Goal: Transaction & Acquisition: Subscribe to service/newsletter

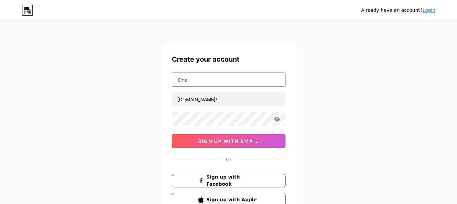
click at [189, 78] on input "text" at bounding box center [228, 80] width 113 height 14
type input "[EMAIL_ADDRESS][DOMAIN_NAME]"
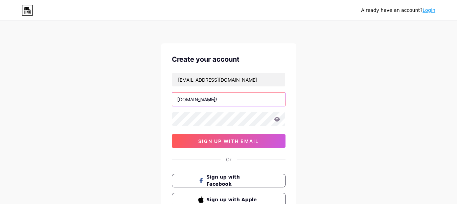
click at [208, 101] on input "text" at bounding box center [228, 99] width 113 height 14
paste input "hdattorneys"
type input "hdattorneys"
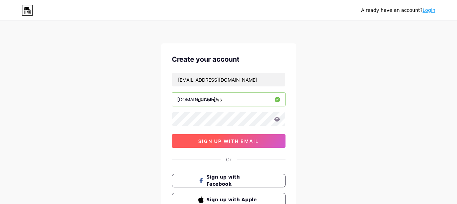
click at [215, 140] on span "sign up with email" at bounding box center [228, 141] width 61 height 6
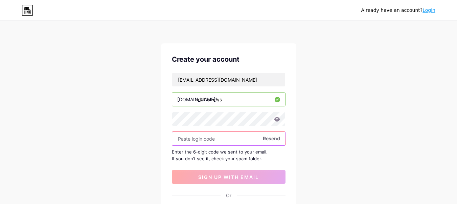
paste input "425094"
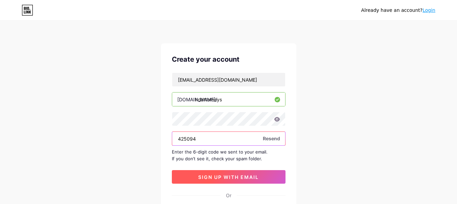
type input "425094"
click at [237, 178] on span "sign up with email" at bounding box center [228, 177] width 61 height 6
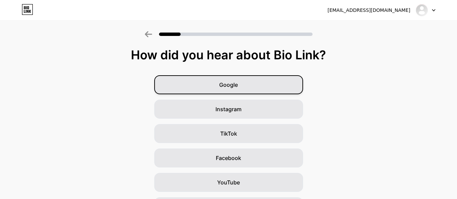
click at [234, 87] on span "Google" at bounding box center [228, 85] width 19 height 8
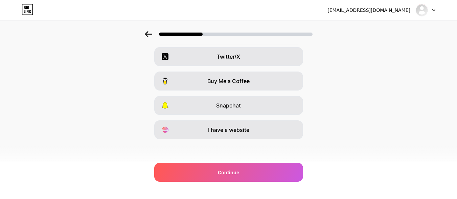
scroll to position [127, 0]
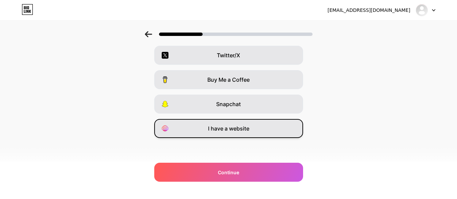
click at [234, 123] on div "I have a website" at bounding box center [228, 128] width 149 height 19
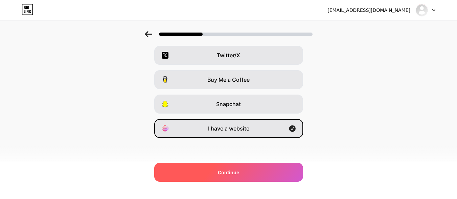
click at [234, 172] on span "Continue" at bounding box center [228, 172] width 21 height 7
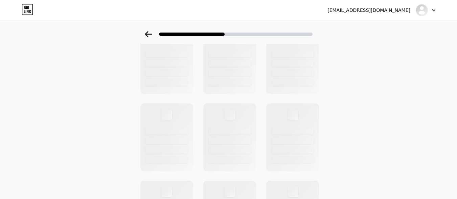
scroll to position [0, 0]
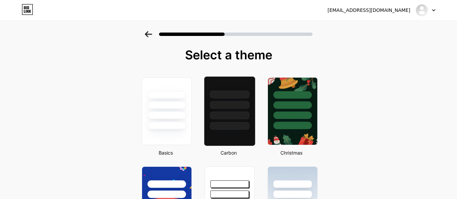
click at [231, 106] on div at bounding box center [230, 105] width 40 height 8
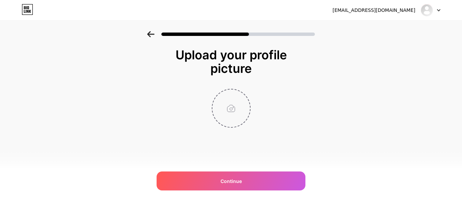
click at [231, 102] on input "file" at bounding box center [232, 108] width 38 height 38
type input "C:\fakepath\jpg.png"
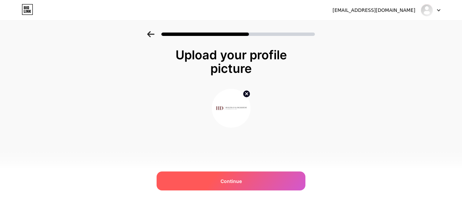
click at [247, 182] on div "Continue" at bounding box center [231, 180] width 149 height 19
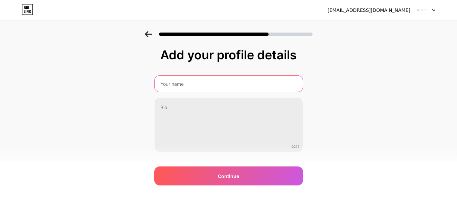
click at [173, 81] on input "text" at bounding box center [229, 83] width 148 height 16
type input "Holzman & Dickriede Attorneys"
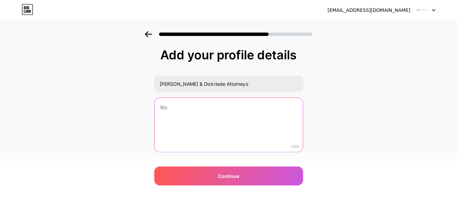
click at [184, 112] on textarea at bounding box center [229, 125] width 148 height 54
paste textarea "Holzman & Dickriede Attorneys at Law stand by Maryland’s accident and injury vi…"
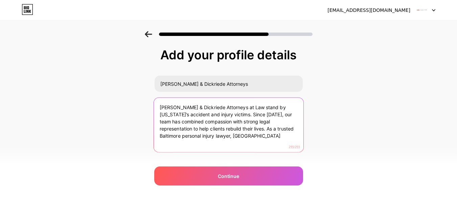
drag, startPoint x: 231, startPoint y: 129, endPoint x: 237, endPoint y: 140, distance: 12.4
click at [237, 140] on textarea "Holzman & Dickriede Attorneys at Law stand by Maryland’s accident and injury vi…" at bounding box center [229, 124] width 150 height 55
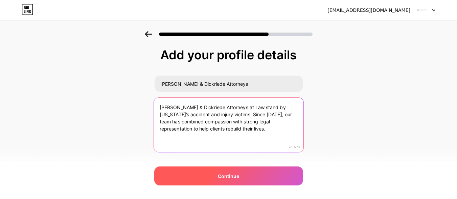
type textarea "Holzman & Dickriede Attorneys at Law stand by Maryland’s accident and injury vi…"
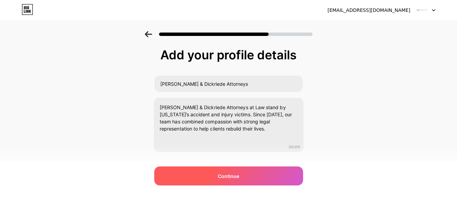
click at [244, 175] on div "Continue" at bounding box center [228, 175] width 149 height 19
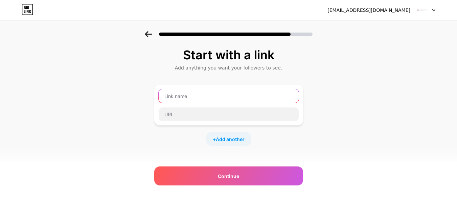
click at [184, 94] on input "text" at bounding box center [229, 96] width 140 height 14
paste input "hd-attorneys"
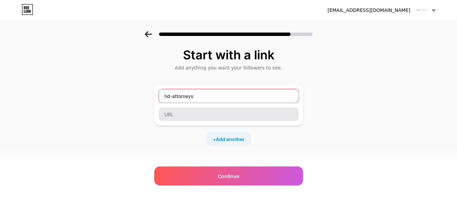
type input "hd-attorneys"
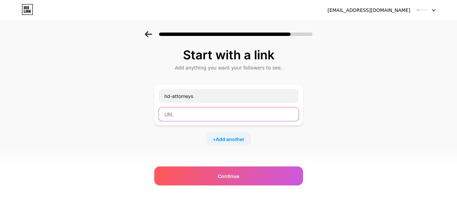
click at [184, 113] on input "text" at bounding box center [229, 114] width 140 height 14
paste input "https://hd-attorneys.com/"
type input "https://hd-attorneys.com/"
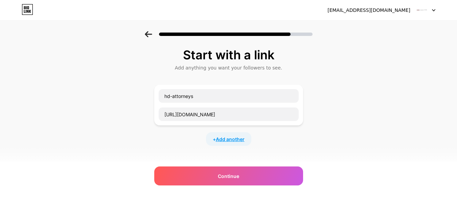
click at [233, 138] on span "Add another" at bounding box center [230, 138] width 29 height 7
click at [182, 139] on input "text" at bounding box center [229, 143] width 140 height 14
paste input "https://www.facebook.com/holzmananddickriede"
click at [202, 144] on input "https://www.facebook.com/holzmananddickriede" at bounding box center [229, 143] width 140 height 14
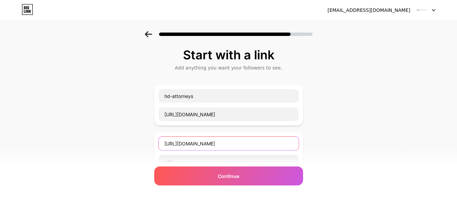
type input "https://www.facebook.com/holzmananddickriede"
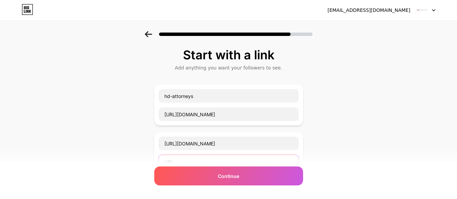
click at [188, 158] on input "text" at bounding box center [229, 162] width 140 height 14
paste input "facebook"
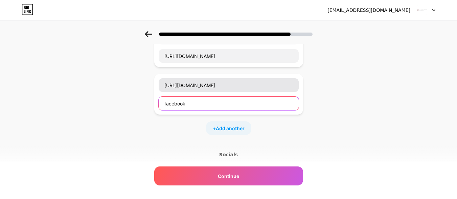
scroll to position [104, 0]
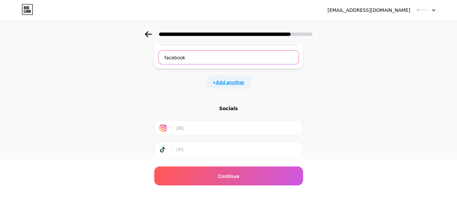
type input "facebook"
click at [229, 84] on span "Add another" at bounding box center [230, 82] width 29 height 7
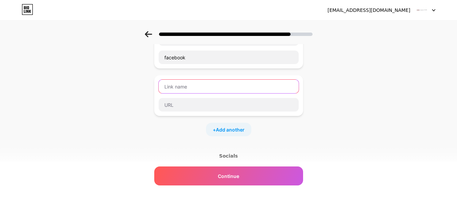
click at [193, 81] on input "text" at bounding box center [229, 87] width 140 height 14
paste input "https://www.linkedin.com/company/holzman-and-dickriede/"
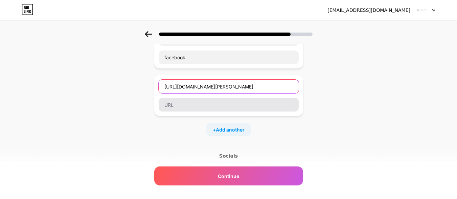
type input "https://www.linkedin.com/company/holzman-and-dickriede/"
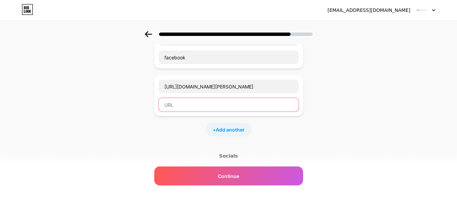
click at [180, 105] on input "text" at bounding box center [229, 105] width 140 height 14
paste input "https://www.linkedin.com/company/holzman-and-dickriede/"
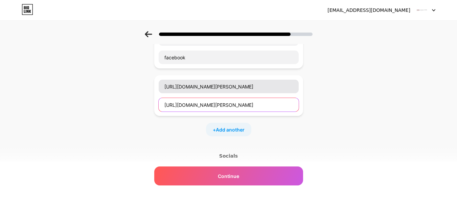
type input "https://www.linkedin.com/company/holzman-and-dickriede/"
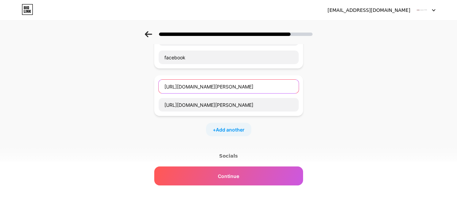
click at [199, 85] on input "https://www.linkedin.com/company/holzman-and-dickriede/" at bounding box center [229, 87] width 140 height 14
click at [199, 86] on input "https://www.linkedin.com/company/holzman-and-dickriede/" at bounding box center [229, 87] width 140 height 14
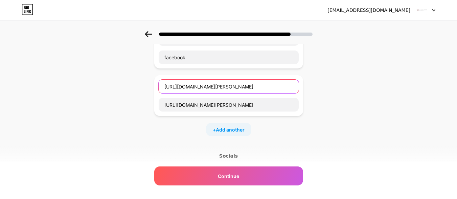
click at [199, 86] on input "https://www.linkedin.com/company/holzman-and-dickriede/" at bounding box center [229, 87] width 140 height 14
paste input "linkedin"
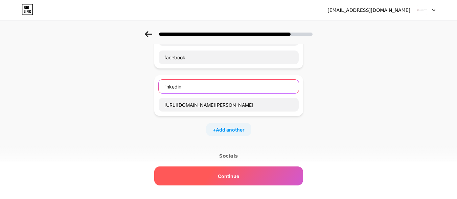
type input "linkedin"
click at [246, 183] on div "Continue" at bounding box center [228, 175] width 149 height 19
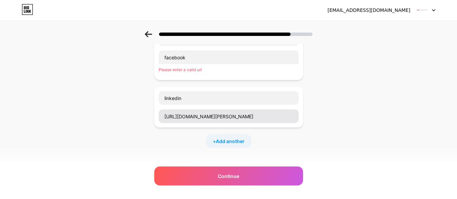
scroll to position [64, 0]
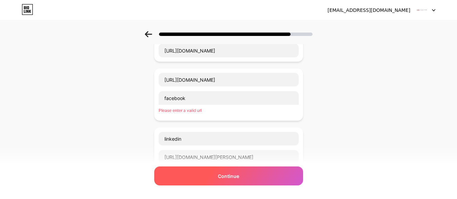
click at [224, 175] on span "Continue" at bounding box center [228, 175] width 21 height 7
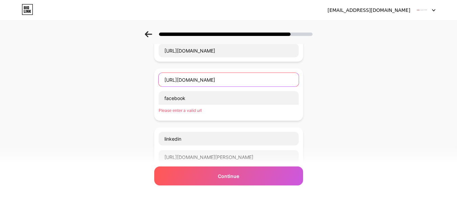
click at [190, 80] on input "https://www.facebook.com/holzmananddickriede" at bounding box center [229, 80] width 140 height 14
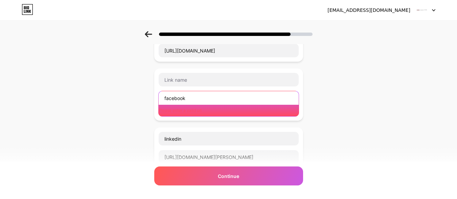
click at [179, 97] on input "facebook" at bounding box center [229, 98] width 140 height 14
paste input "https://www.facebook.com/holzmananddickriede"
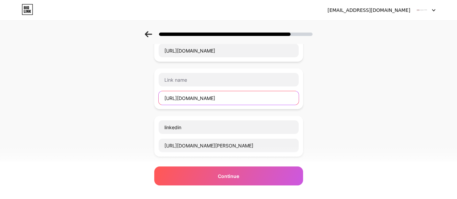
click at [201, 98] on input "https://www.facebook.com/holzmananddickriede" at bounding box center [229, 98] width 140 height 14
type input "https://www.facebook.com/holzmananddickriede"
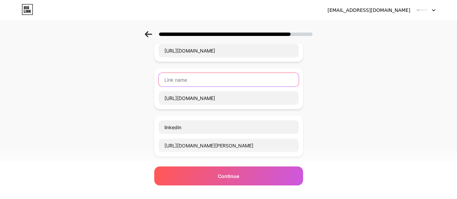
click at [188, 81] on input "text" at bounding box center [229, 80] width 140 height 14
paste input "facebook"
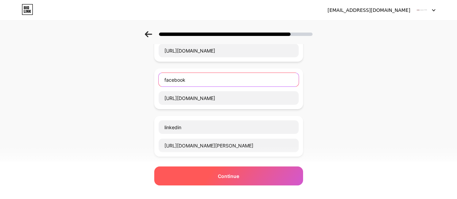
type input "facebook"
click at [232, 177] on span "Continue" at bounding box center [228, 175] width 21 height 7
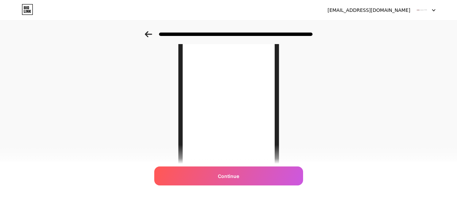
scroll to position [122, 0]
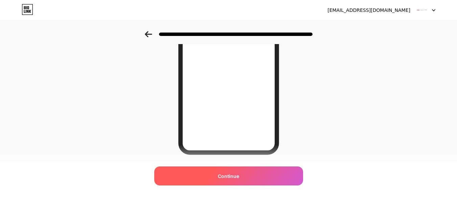
click at [233, 173] on span "Continue" at bounding box center [228, 175] width 21 height 7
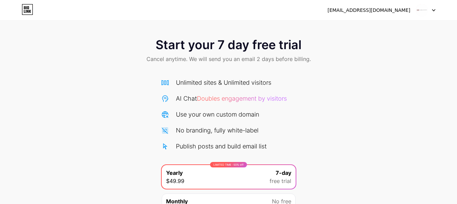
scroll to position [69, 0]
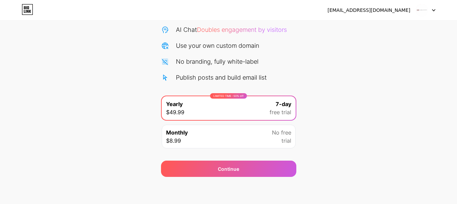
click at [225, 139] on div "Monthly $8.99 No free trial" at bounding box center [229, 137] width 134 height 24
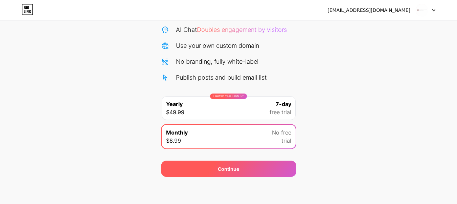
click at [223, 172] on span "Continue" at bounding box center [228, 168] width 21 height 7
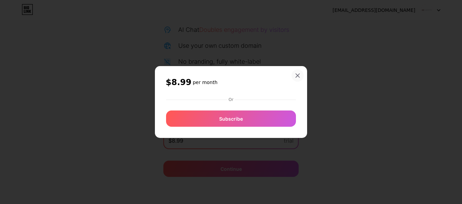
click at [299, 74] on div "$8.99 per month Or Subscribe" at bounding box center [231, 102] width 152 height 72
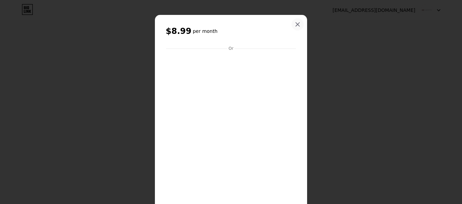
click at [297, 24] on icon at bounding box center [297, 24] width 5 height 5
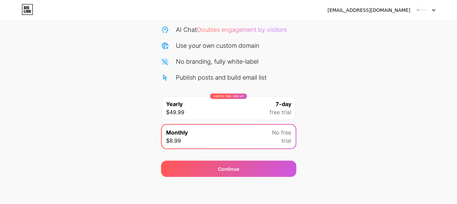
click at [259, 104] on div "LIMITED TIME : 50% off Yearly $49.99 7-day free trial" at bounding box center [229, 108] width 134 height 24
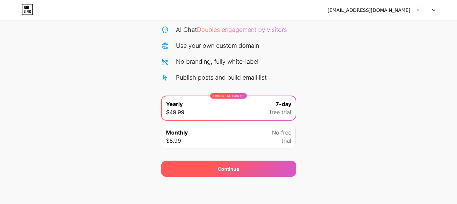
click at [242, 167] on div "Continue" at bounding box center [228, 168] width 135 height 16
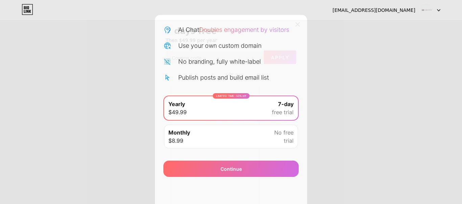
click at [297, 22] on icon at bounding box center [297, 24] width 5 height 5
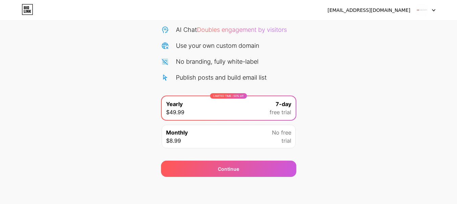
click at [27, 9] on icon at bounding box center [28, 9] width 12 height 11
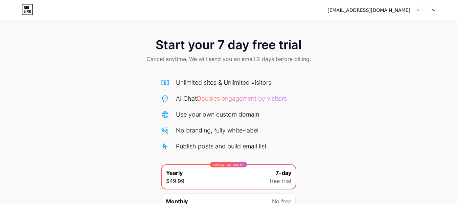
click at [25, 9] on icon at bounding box center [28, 9] width 12 height 11
click at [408, 10] on div "[EMAIL_ADDRESS][DOMAIN_NAME]" at bounding box center [369, 10] width 83 height 7
click at [428, 10] on img at bounding box center [422, 10] width 13 height 13
click at [31, 8] on icon at bounding box center [28, 9] width 12 height 11
click at [19, 14] on div "holzmananddickriedeattorneys@gmail.com Logout" at bounding box center [228, 10] width 457 height 12
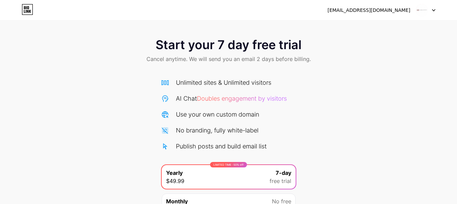
click at [25, 12] on icon at bounding box center [28, 9] width 12 height 11
click at [419, 12] on img at bounding box center [422, 10] width 13 height 13
click at [392, 28] on li "Logout" at bounding box center [393, 28] width 84 height 18
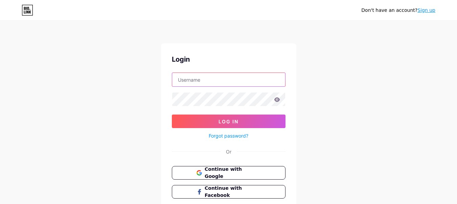
type input "[EMAIL_ADDRESS][DOMAIN_NAME]"
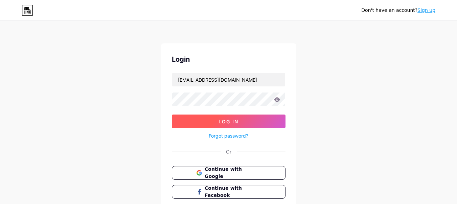
click at [221, 123] on span "Log In" at bounding box center [229, 121] width 20 height 6
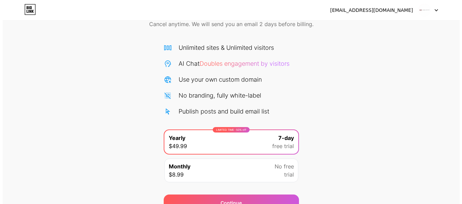
scroll to position [69, 0]
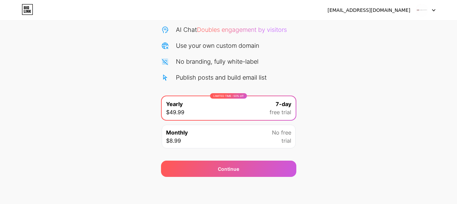
click at [224, 130] on div "Monthly $8.99 No free trial" at bounding box center [229, 137] width 134 height 24
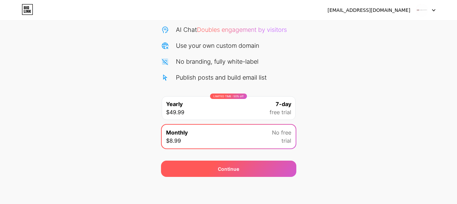
click at [227, 171] on span "Continue" at bounding box center [228, 168] width 21 height 7
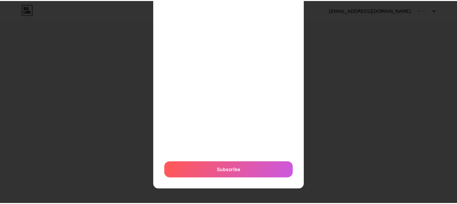
scroll to position [0, 0]
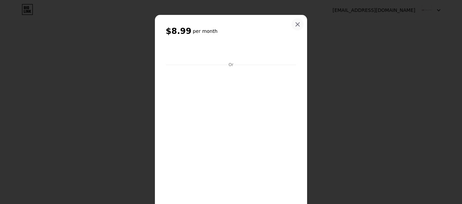
click at [295, 27] on icon at bounding box center [297, 24] width 5 height 5
